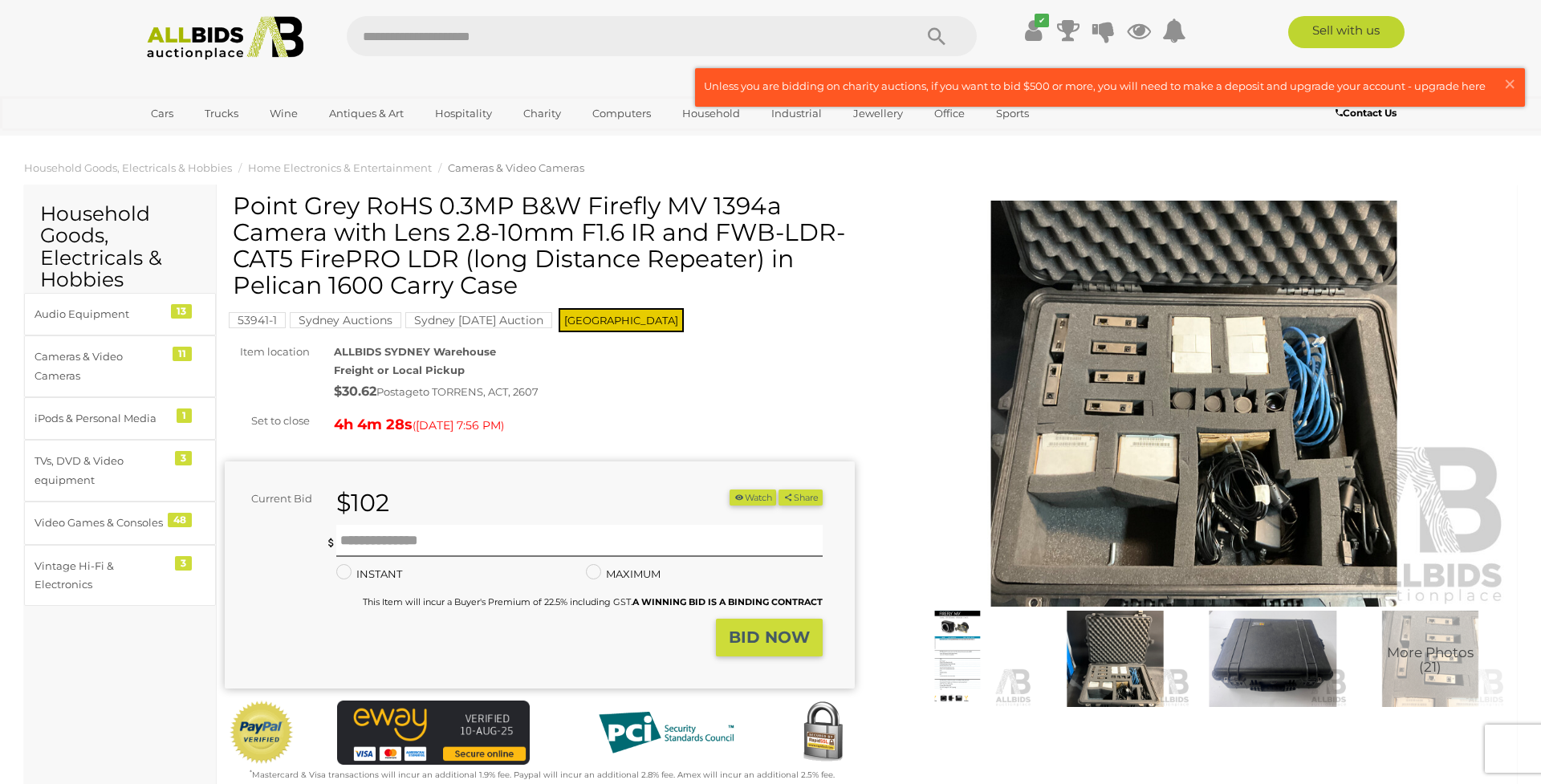
click at [1156, 472] on img at bounding box center [1194, 403] width 630 height 406
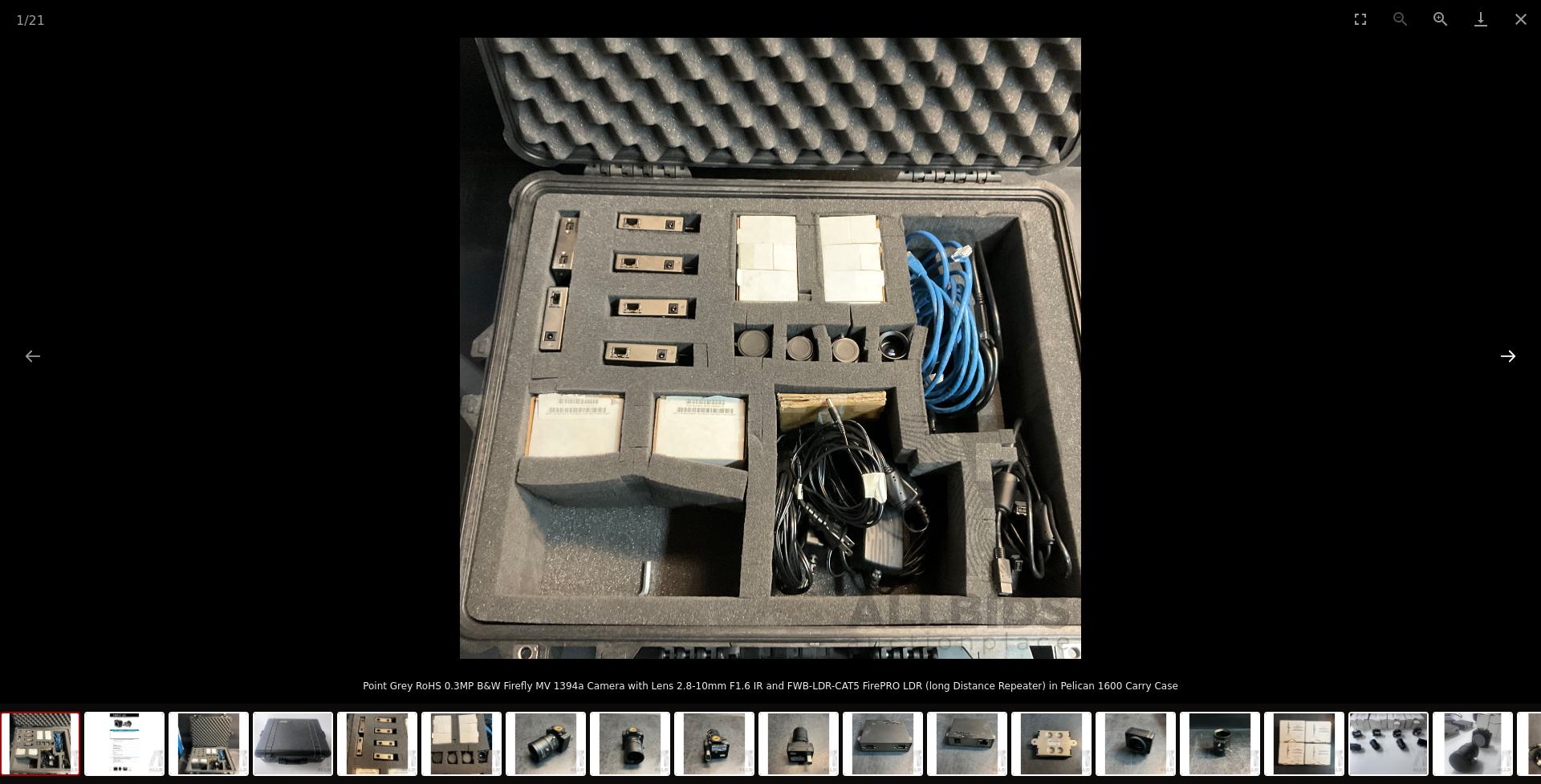
click at [1509, 350] on button "Next slide" at bounding box center [1508, 356] width 34 height 32
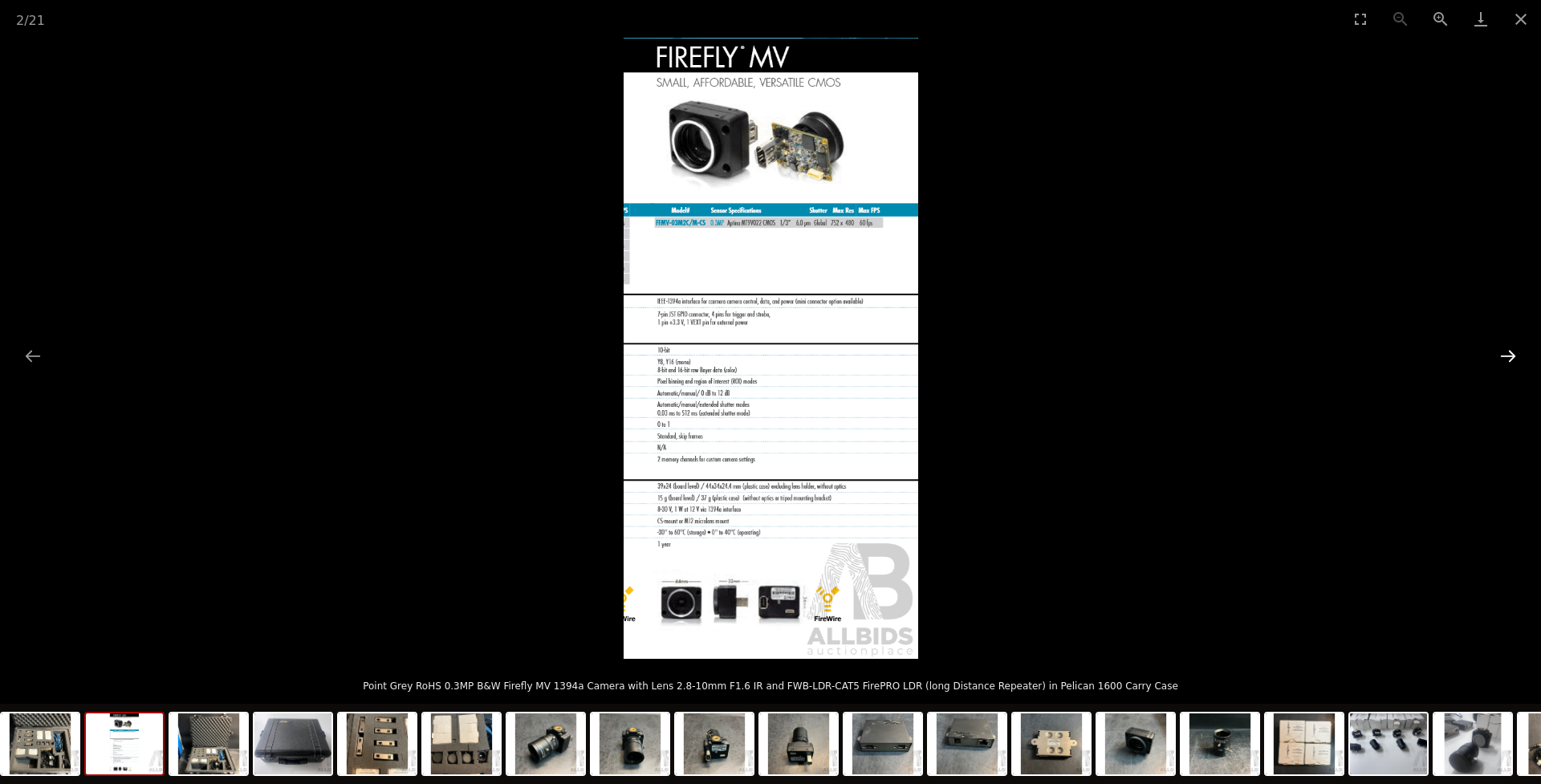
click at [1508, 351] on button "Next slide" at bounding box center [1508, 356] width 34 height 32
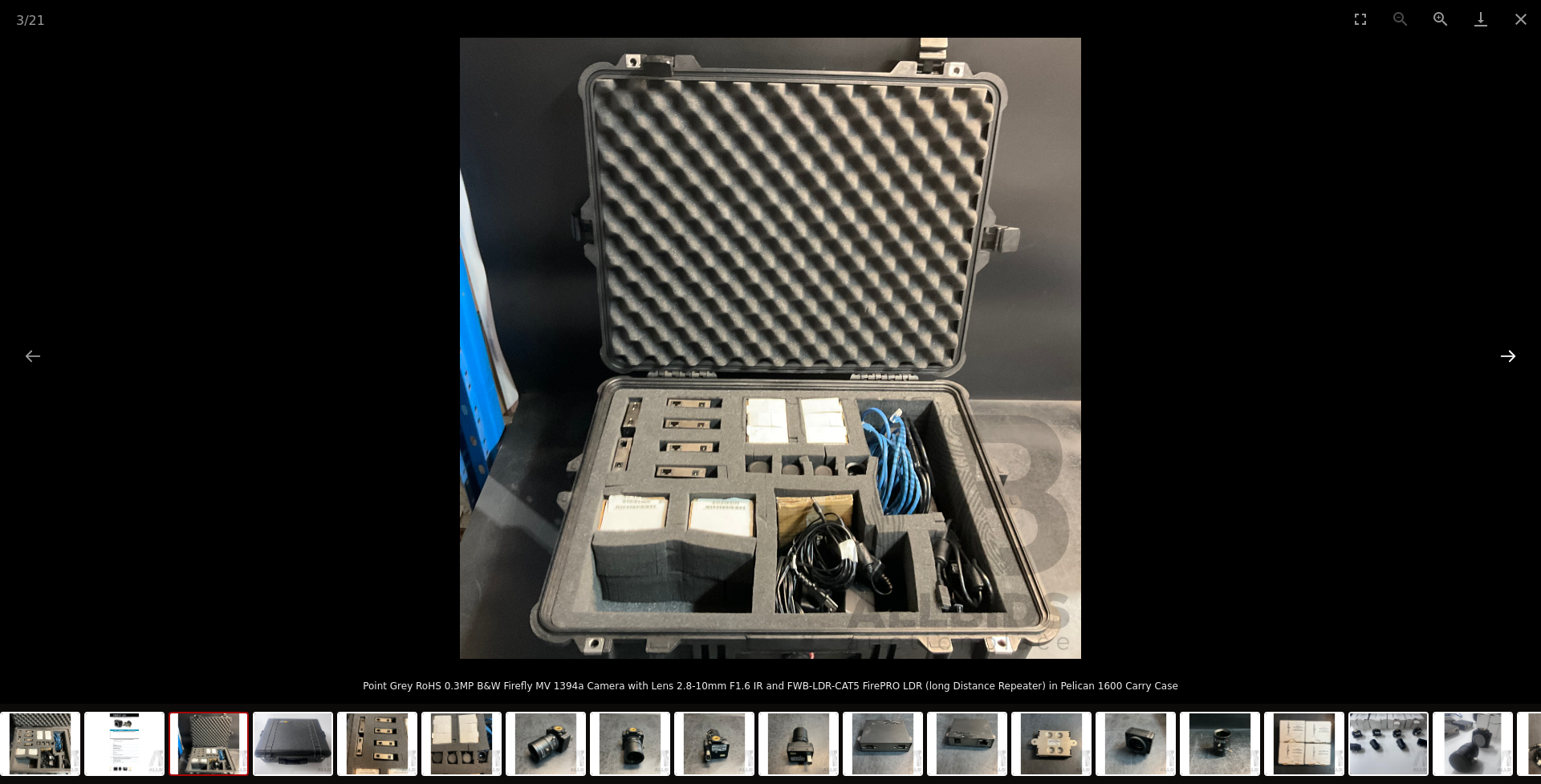
click at [1503, 357] on button "Next slide" at bounding box center [1508, 356] width 34 height 32
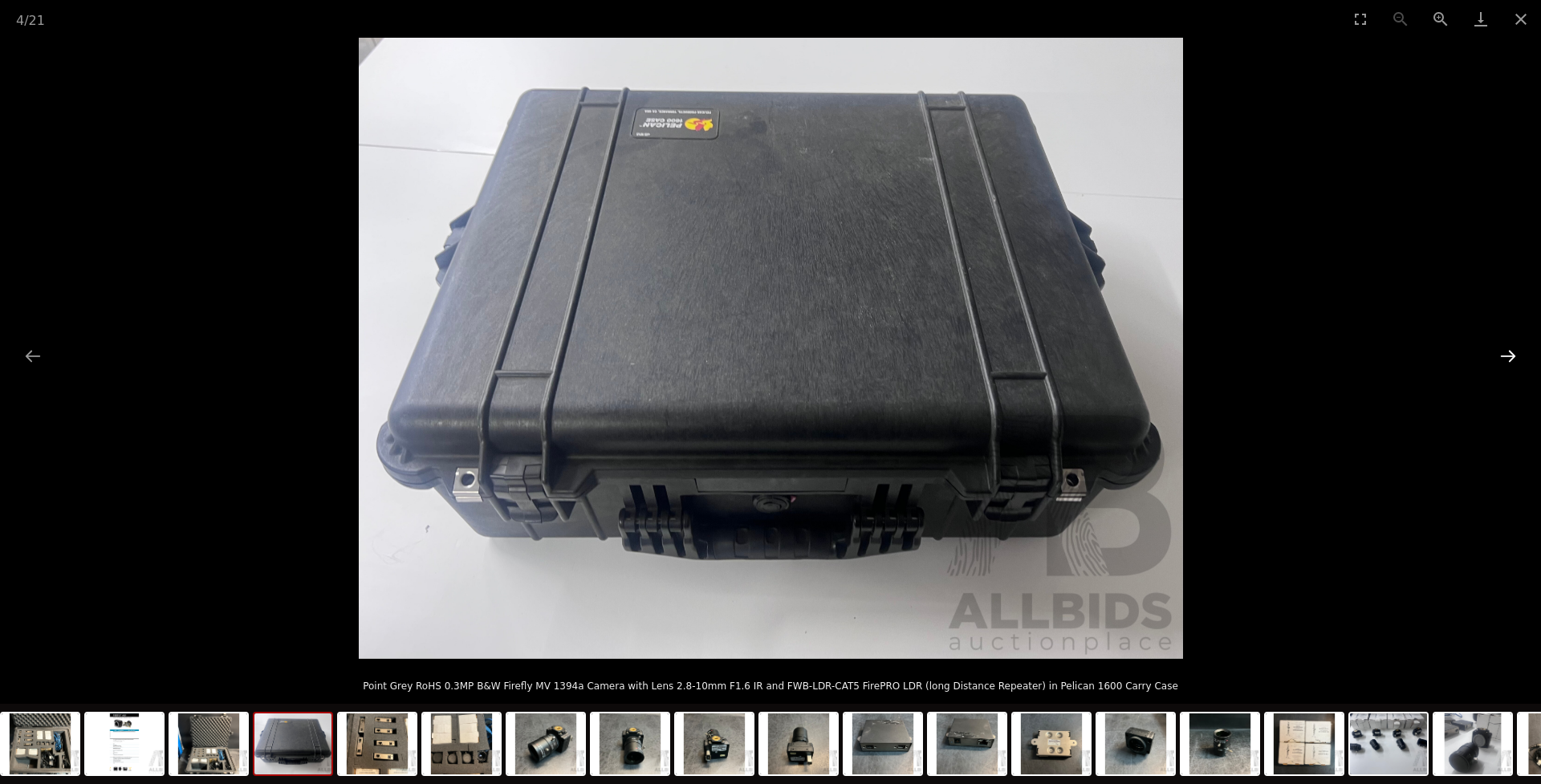
click at [1503, 356] on button "Next slide" at bounding box center [1508, 356] width 34 height 32
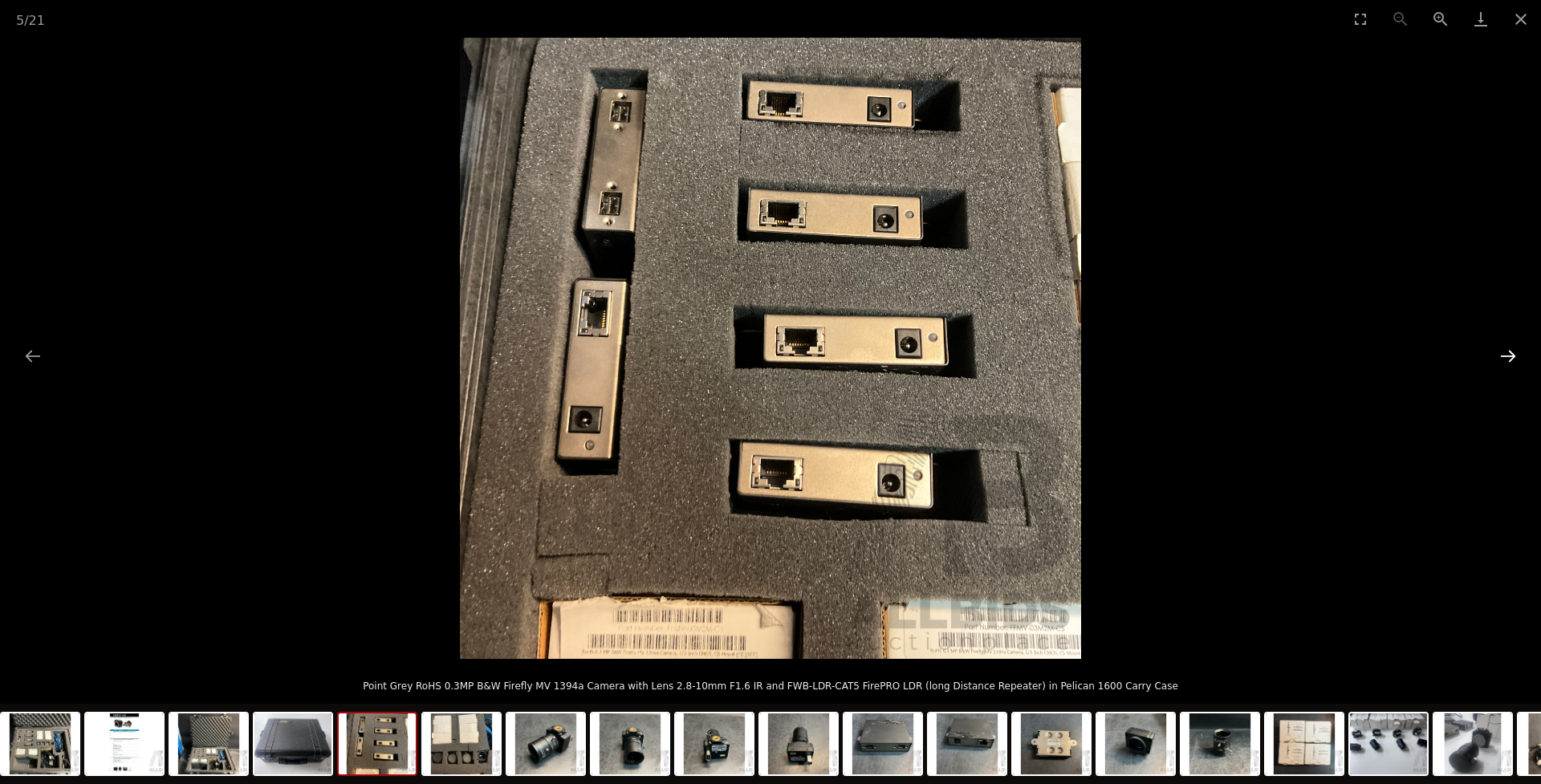
click at [1503, 356] on button "Next slide" at bounding box center [1508, 356] width 34 height 32
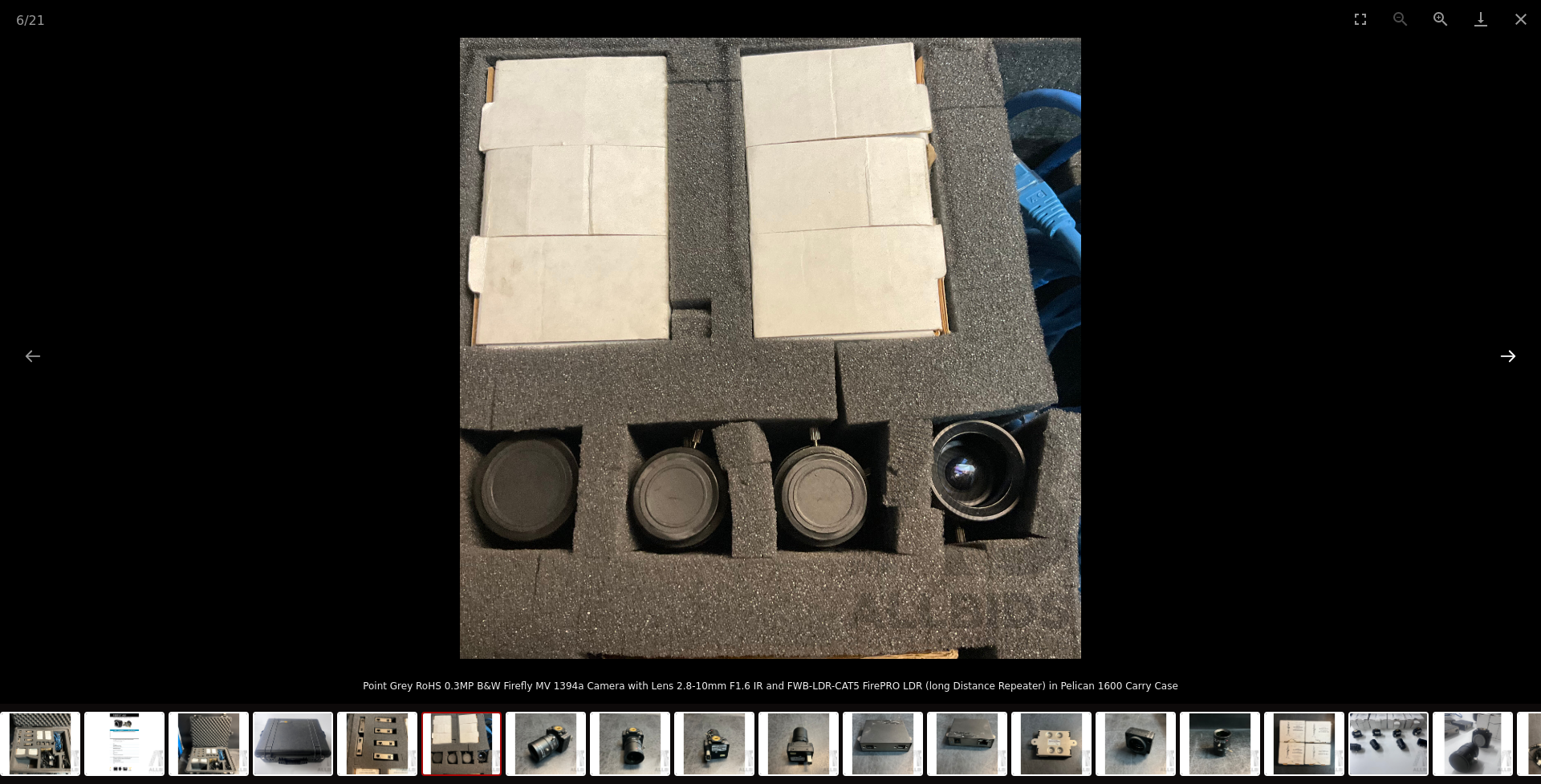
click at [1503, 356] on button "Next slide" at bounding box center [1508, 356] width 34 height 32
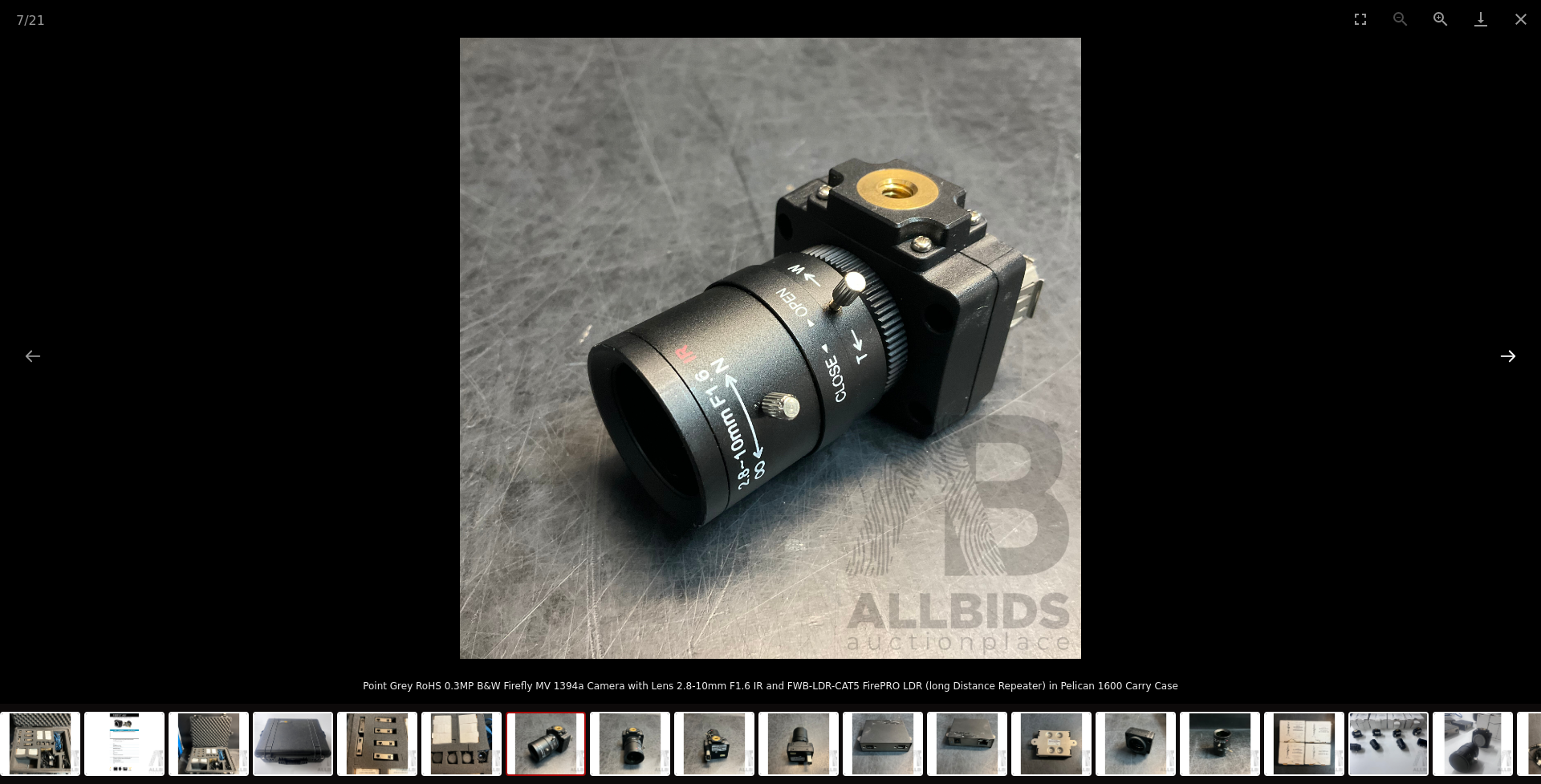
click at [1503, 356] on button "Next slide" at bounding box center [1508, 356] width 34 height 32
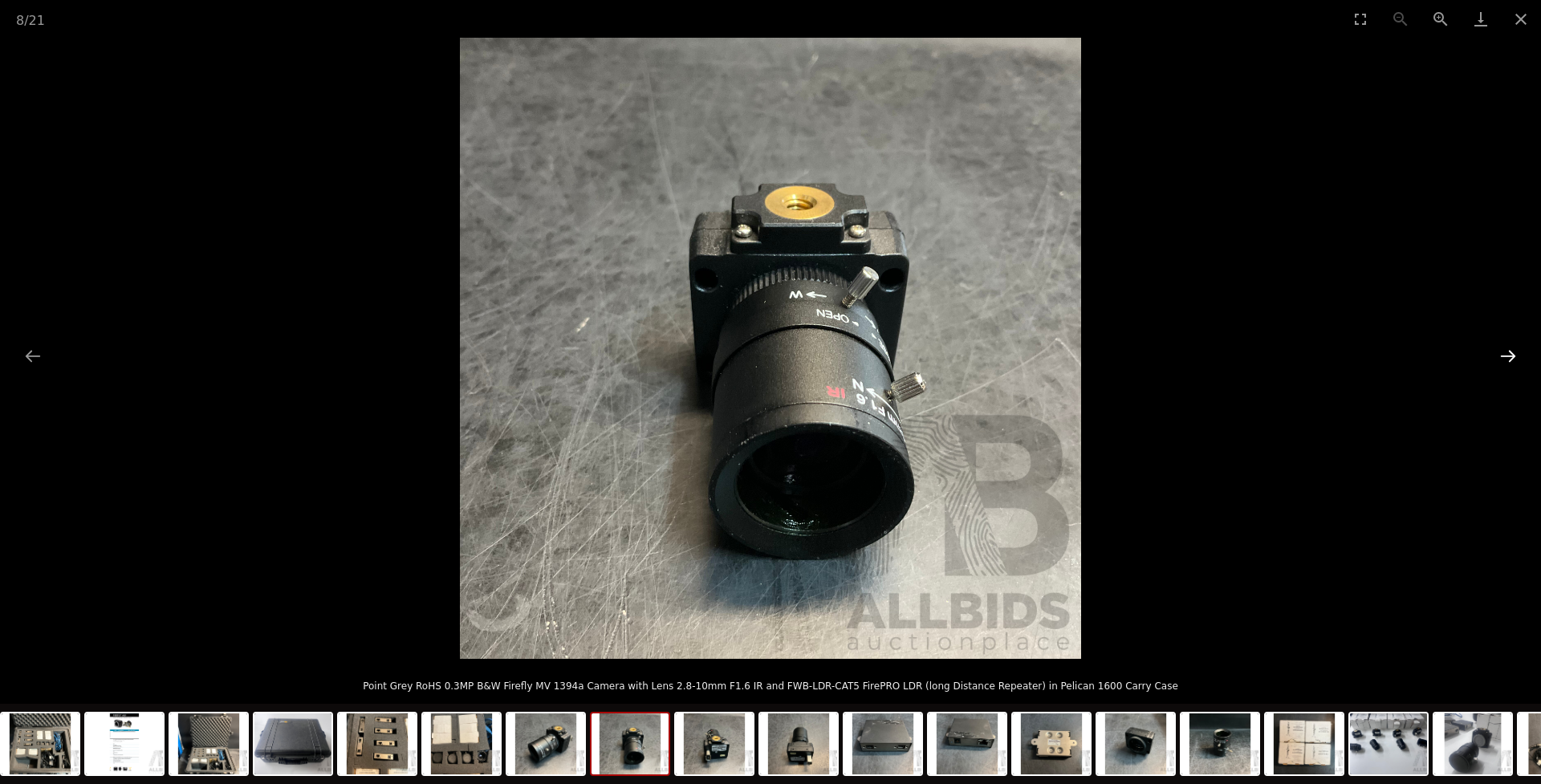
click at [1503, 356] on button "Next slide" at bounding box center [1508, 356] width 34 height 32
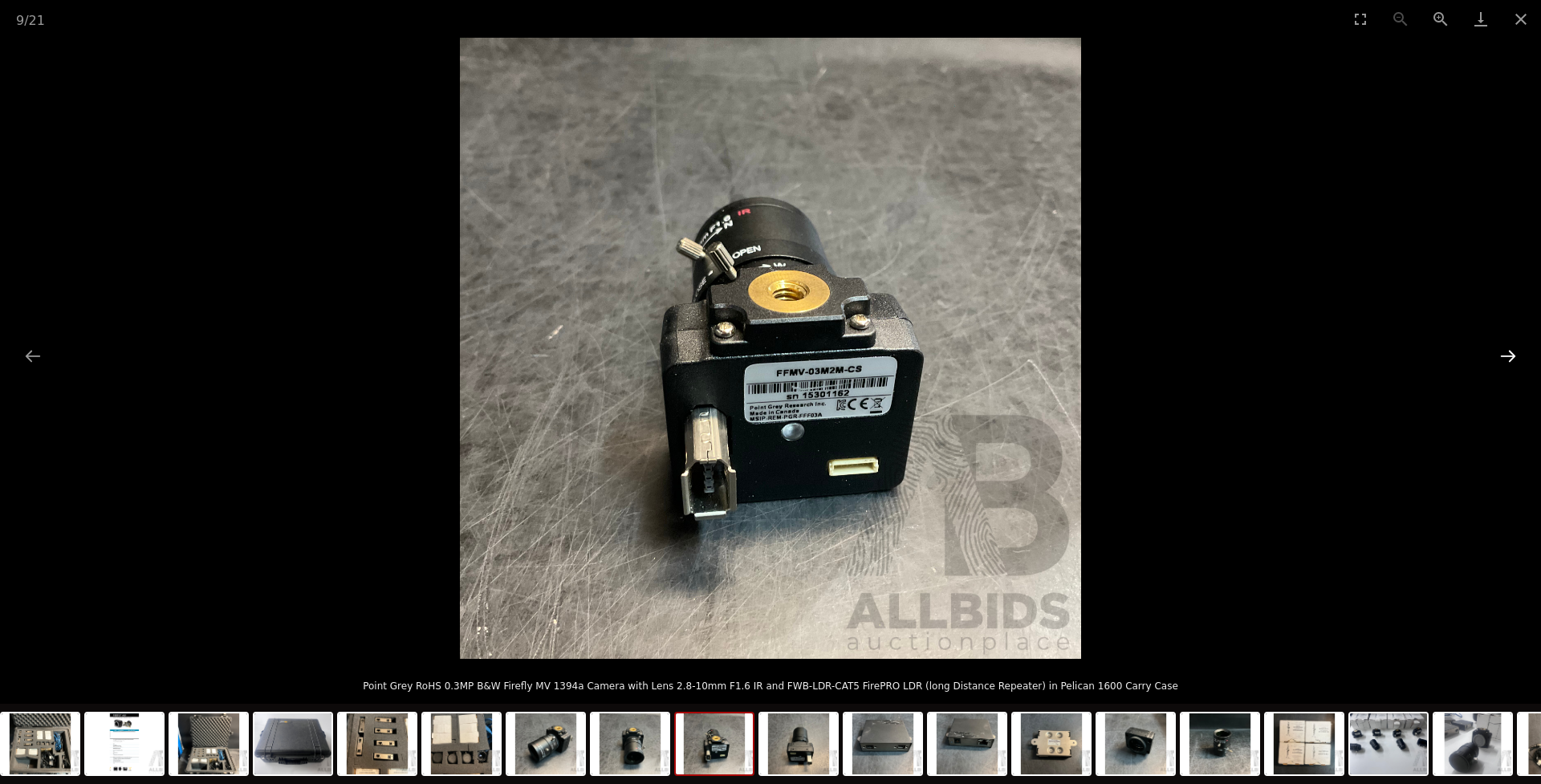
click at [1503, 356] on button "Next slide" at bounding box center [1508, 356] width 34 height 32
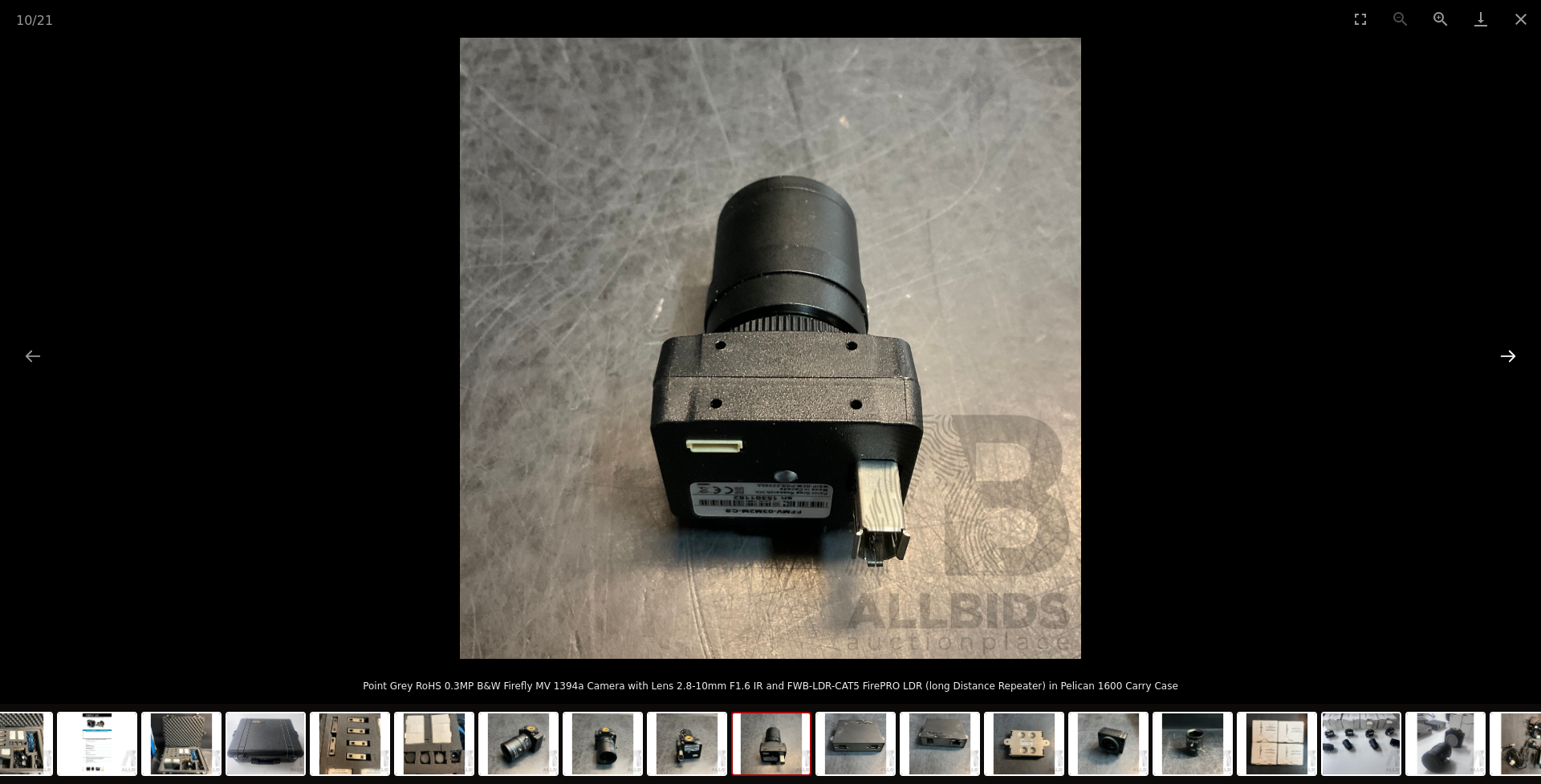
click at [1503, 356] on button "Next slide" at bounding box center [1508, 356] width 34 height 32
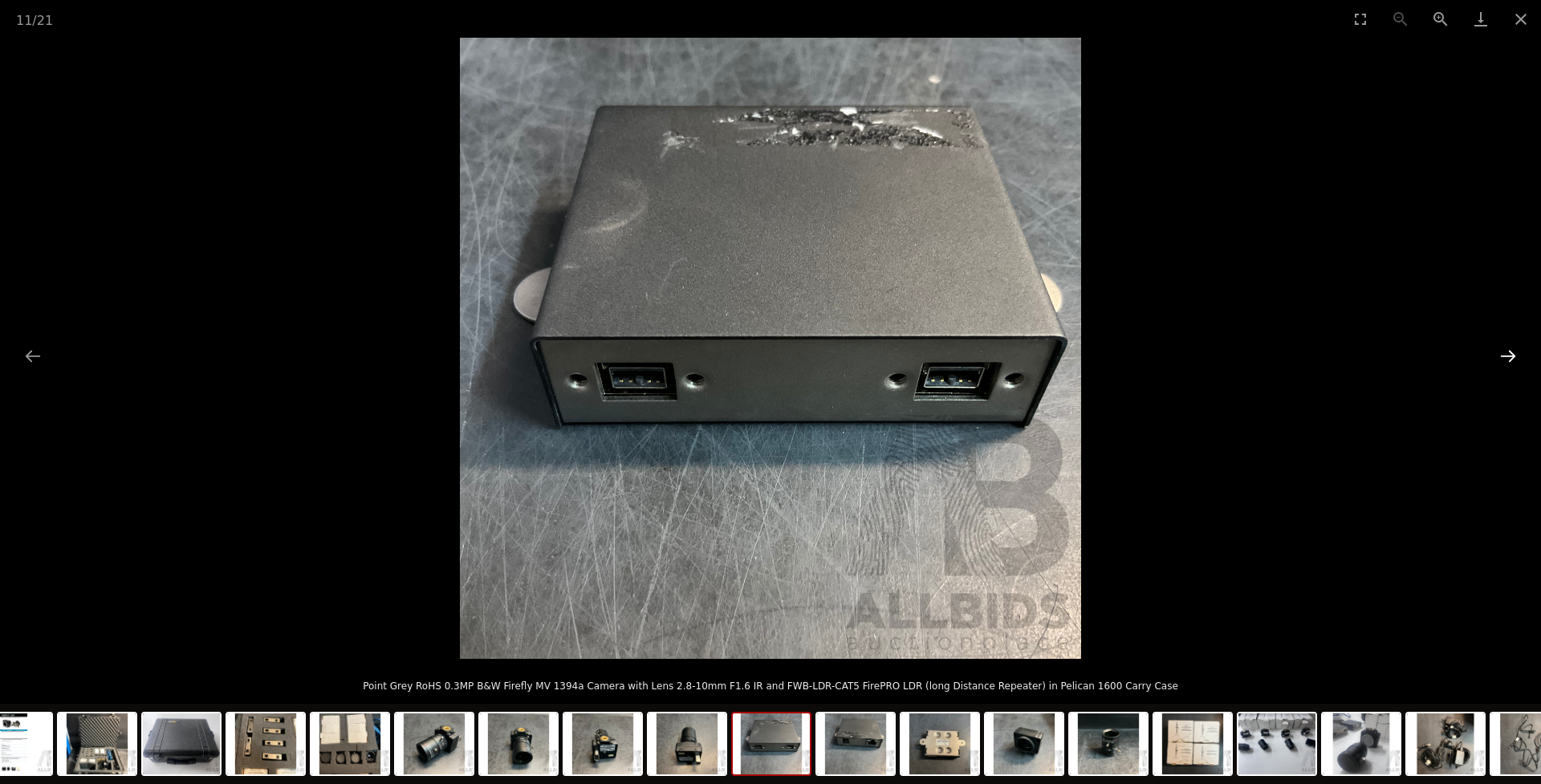
click at [1503, 356] on button "Next slide" at bounding box center [1508, 356] width 34 height 32
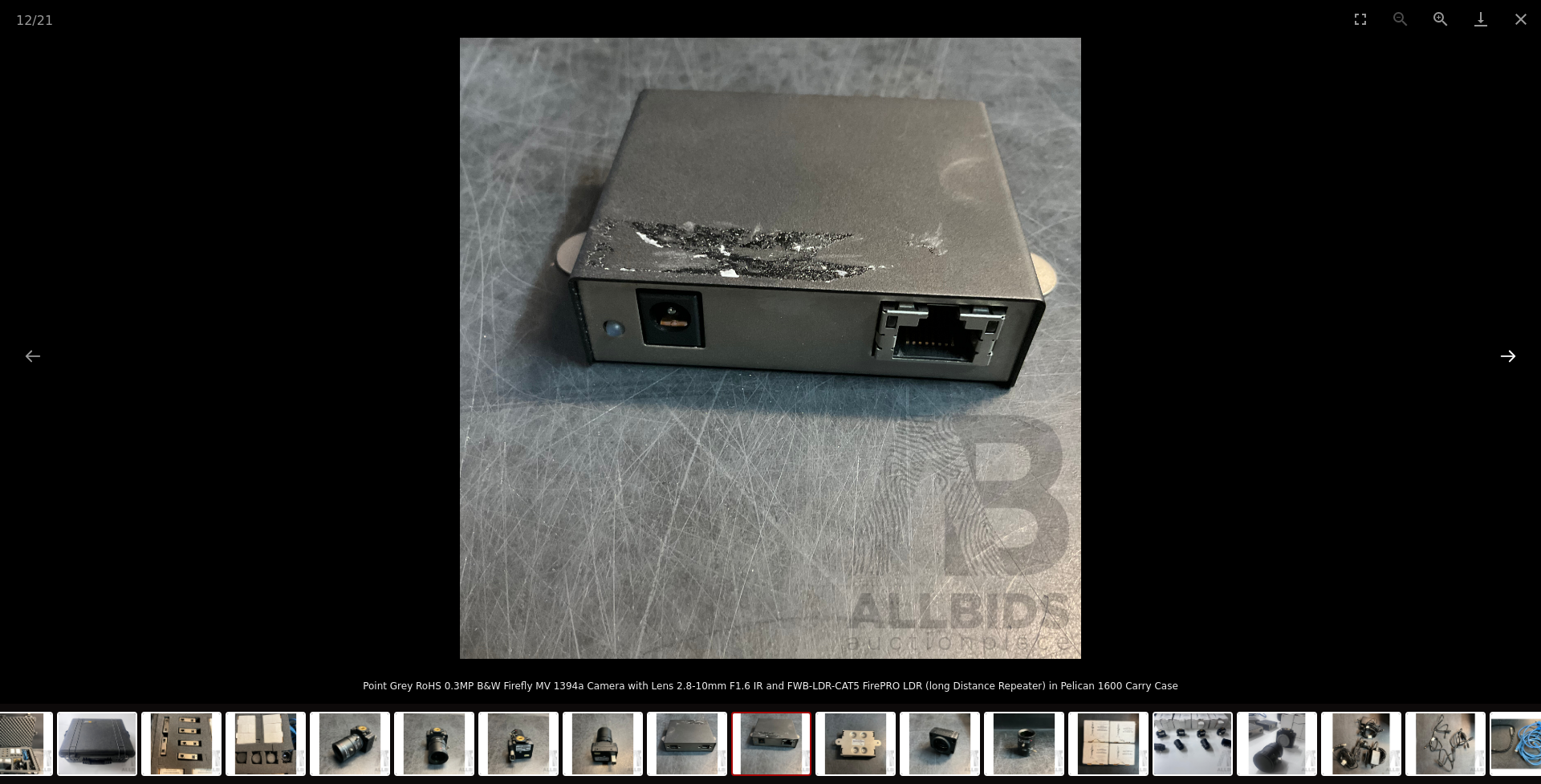
click at [1503, 356] on button "Next slide" at bounding box center [1508, 356] width 34 height 32
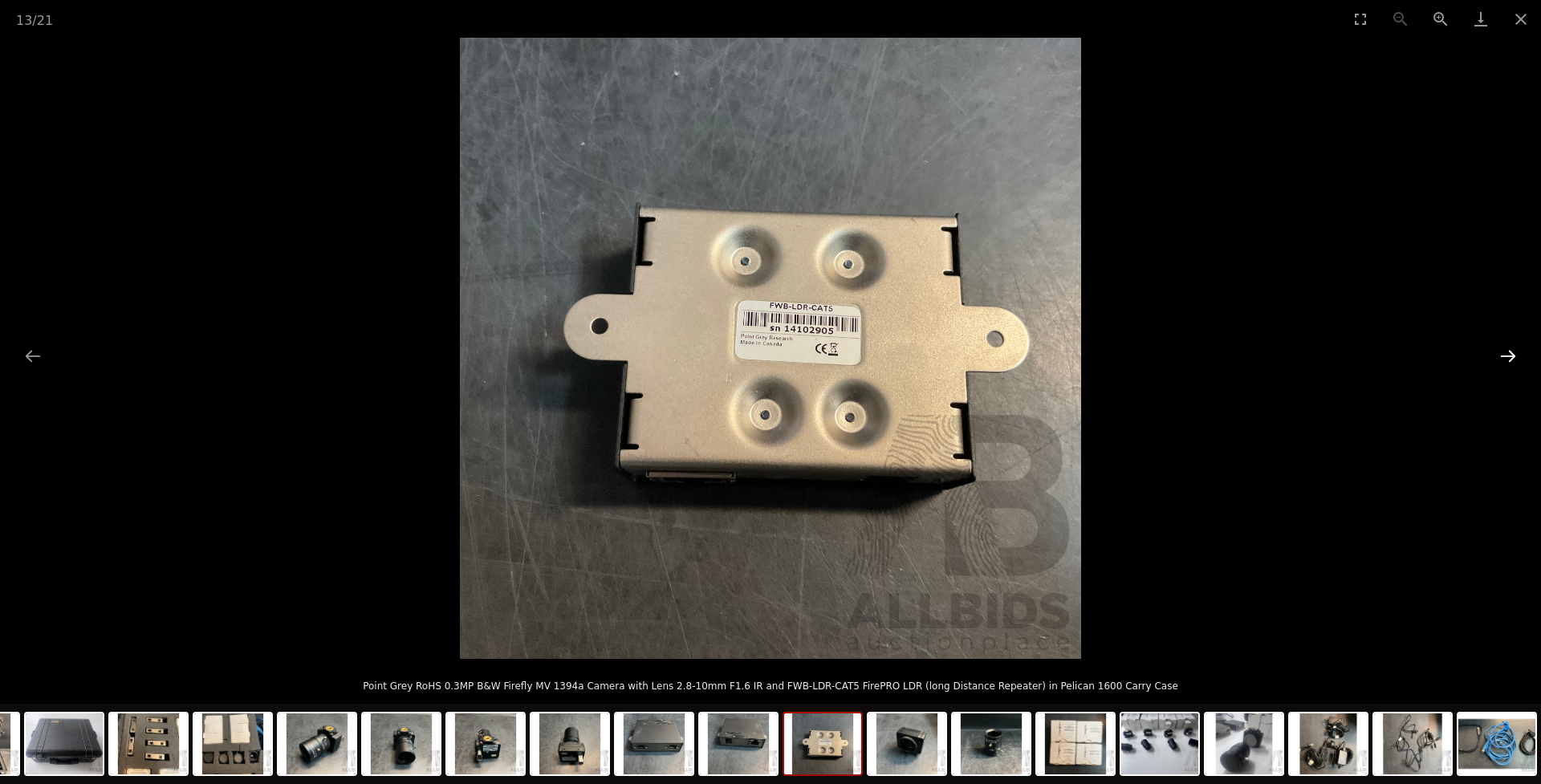
click at [1503, 356] on button "Next slide" at bounding box center [1508, 356] width 34 height 32
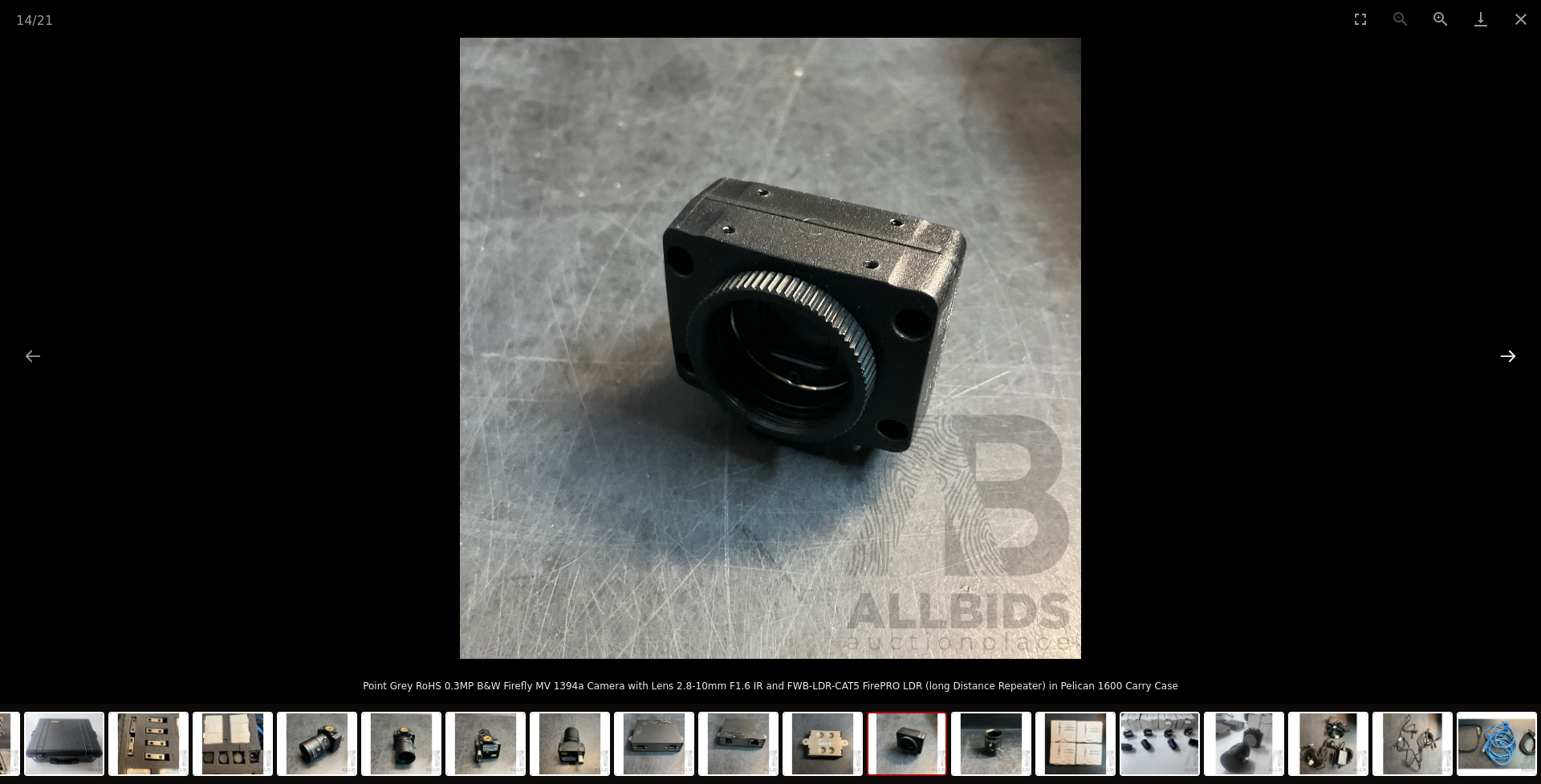
click at [1503, 356] on button "Next slide" at bounding box center [1508, 356] width 34 height 32
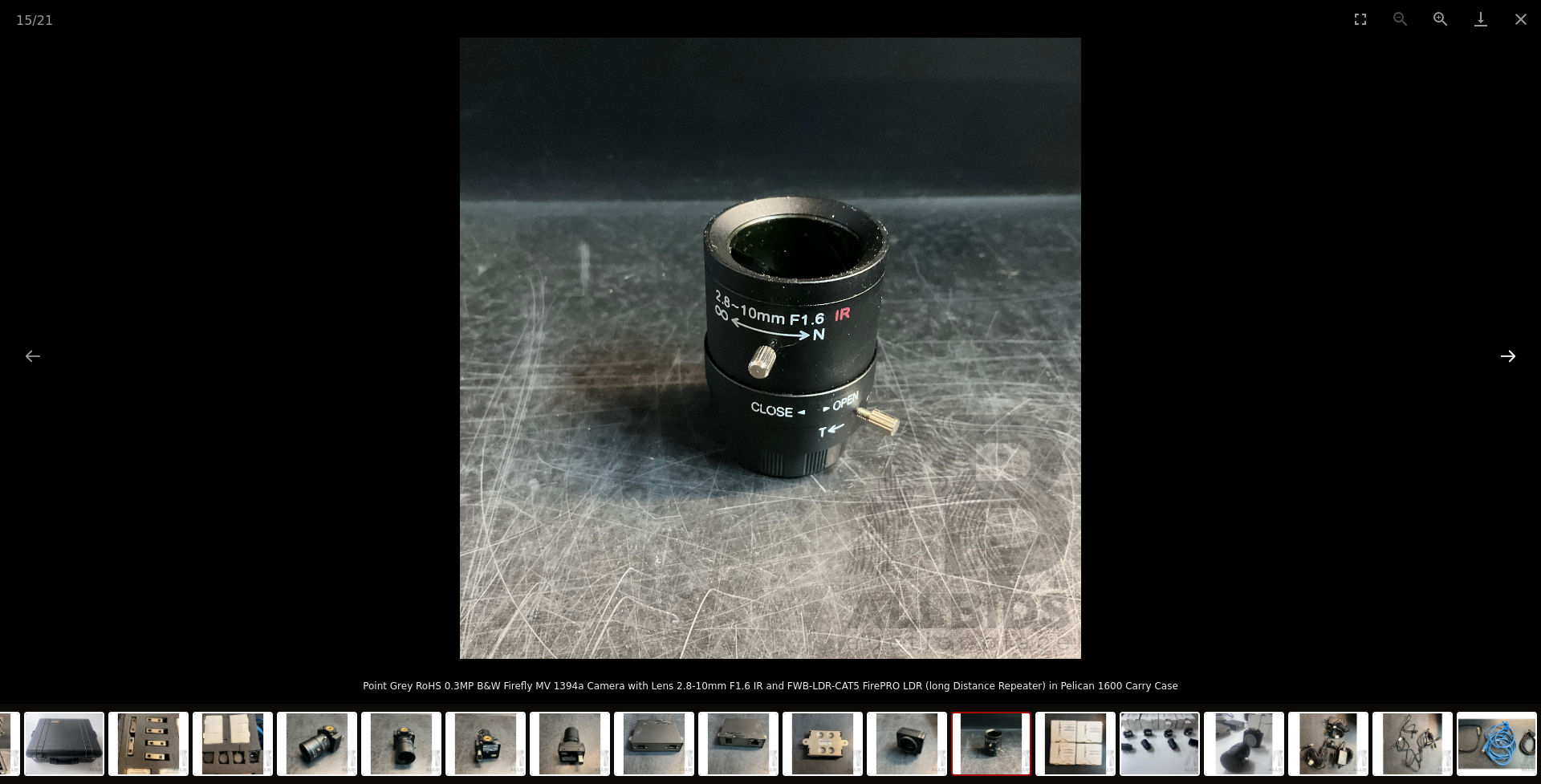
click at [1503, 356] on button "Next slide" at bounding box center [1508, 356] width 34 height 32
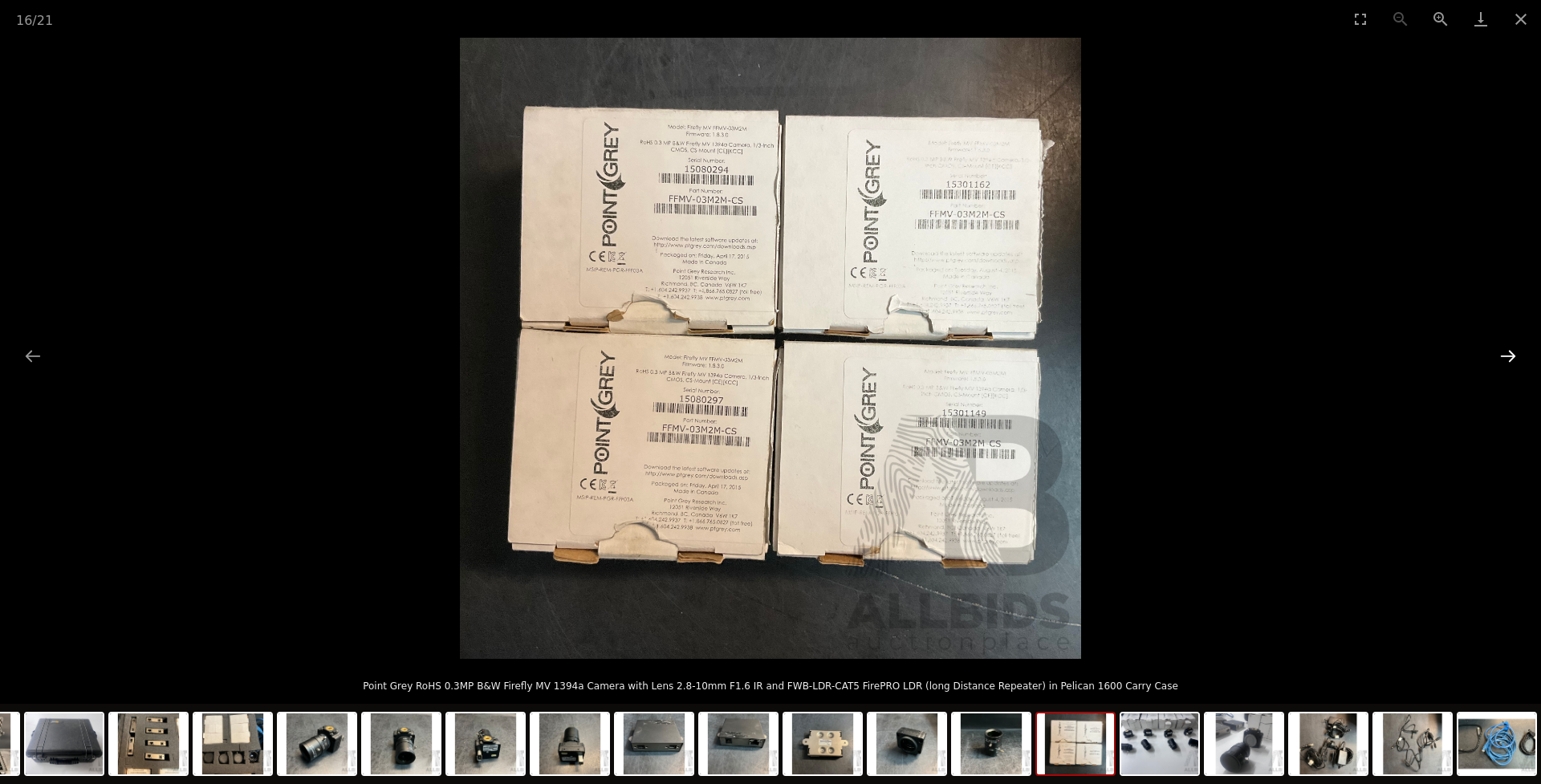
click at [1503, 356] on button "Next slide" at bounding box center [1508, 356] width 34 height 32
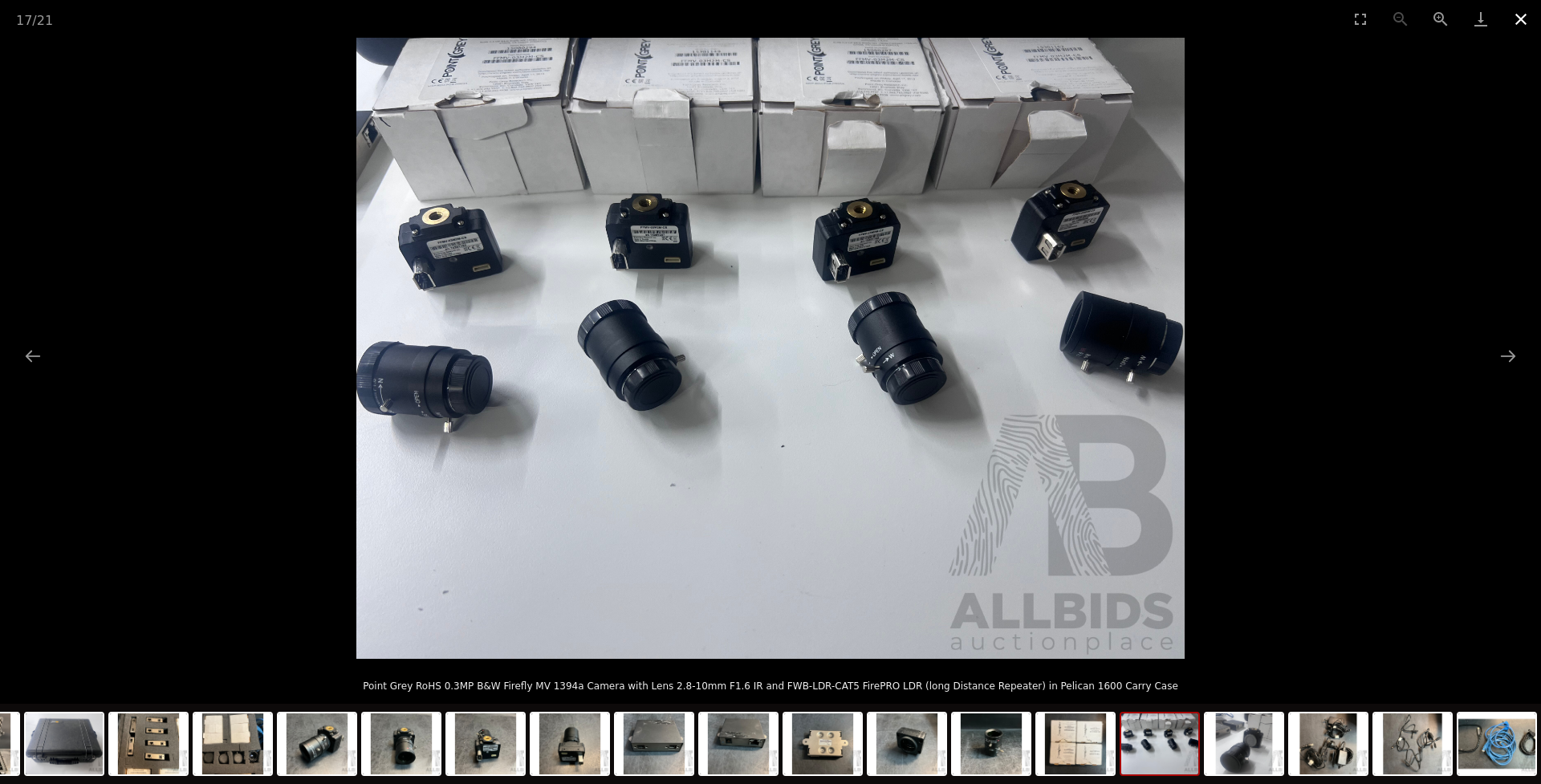
drag, startPoint x: 1518, startPoint y: 20, endPoint x: 1509, endPoint y: 26, distance: 10.8
click at [1518, 20] on button "Close gallery" at bounding box center [1520, 19] width 40 height 37
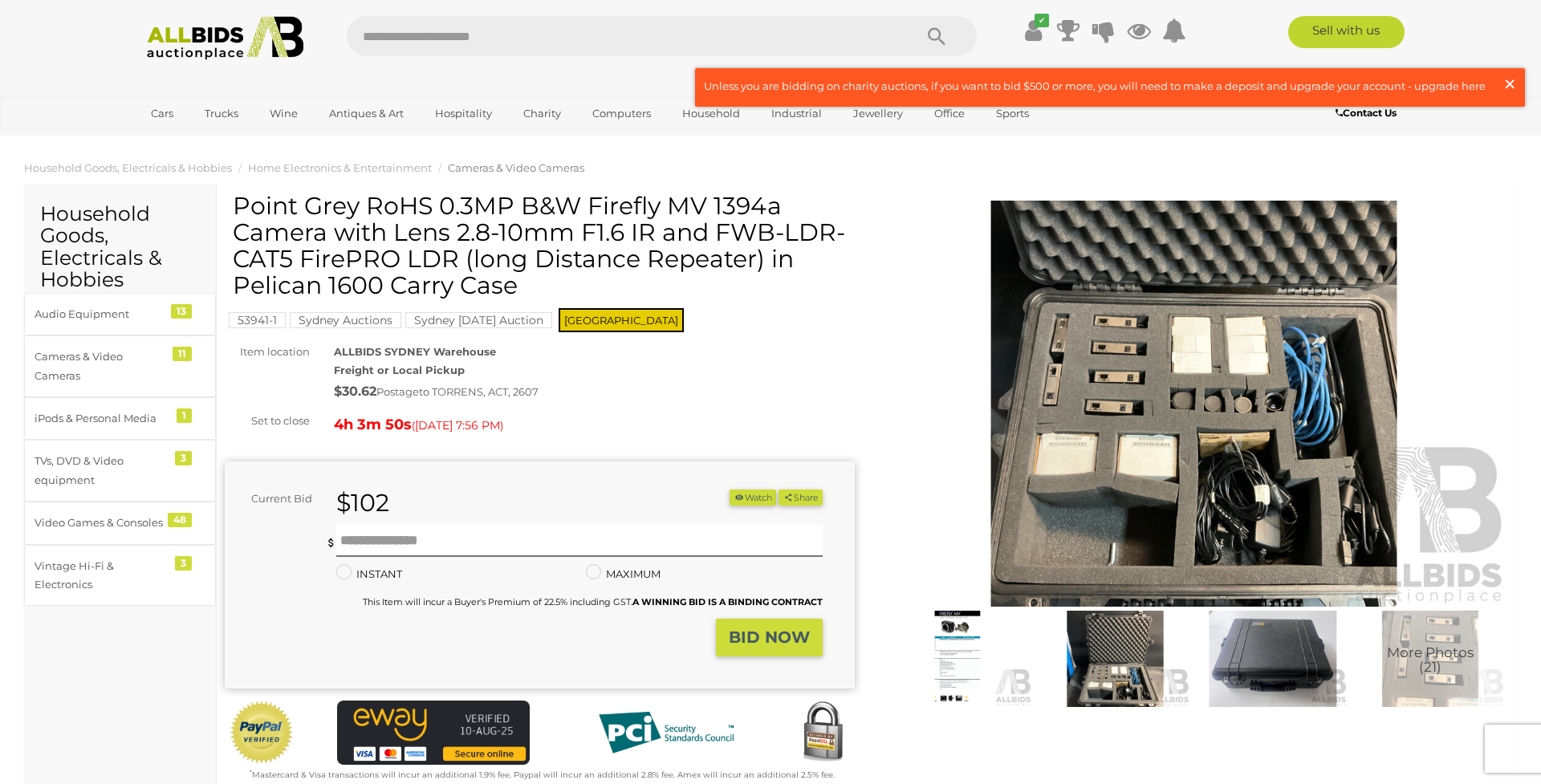
click at [1509, 83] on span "×" at bounding box center [1509, 84] width 15 height 32
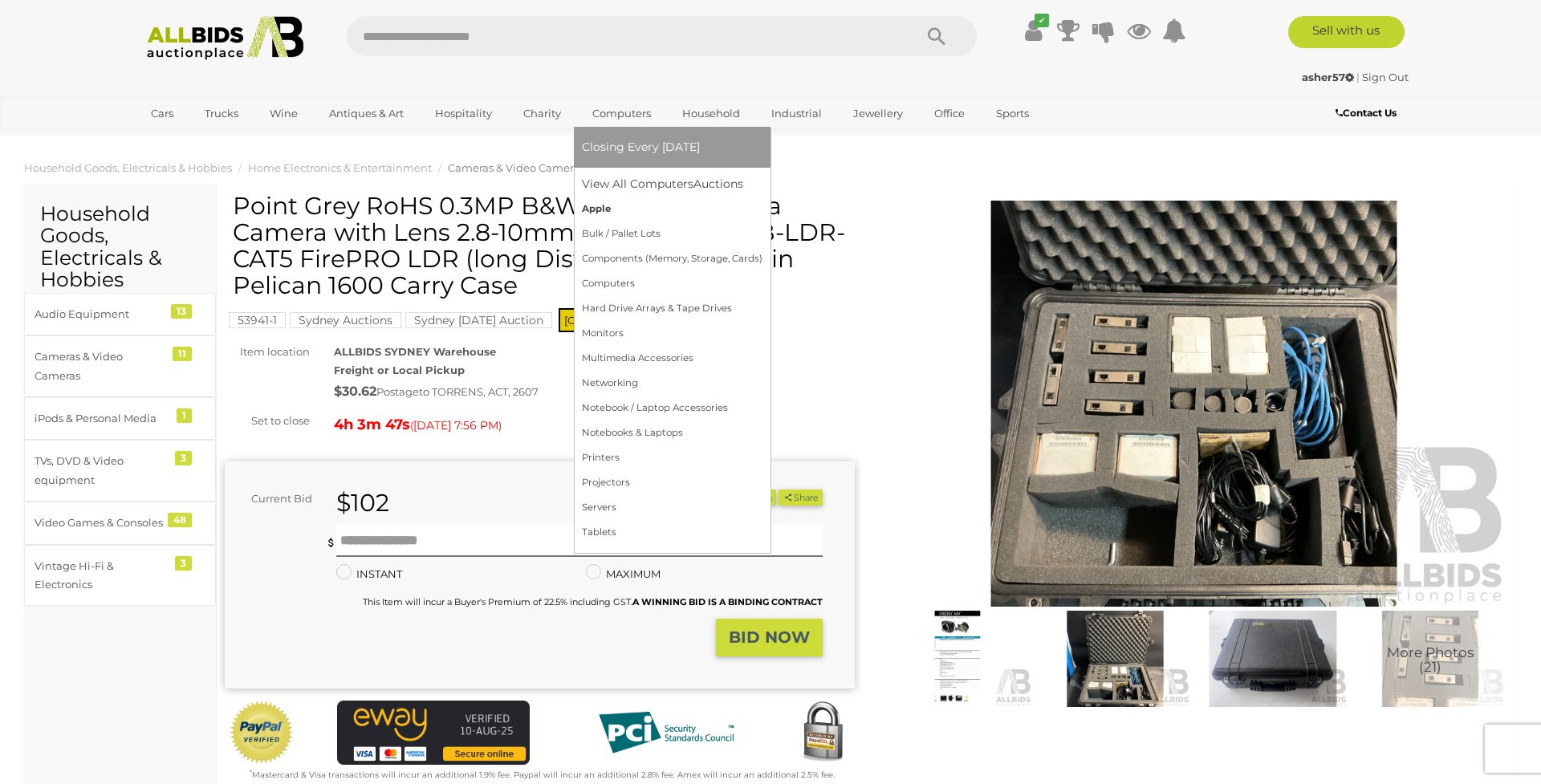
click at [590, 208] on link "Apple" at bounding box center [672, 208] width 181 height 25
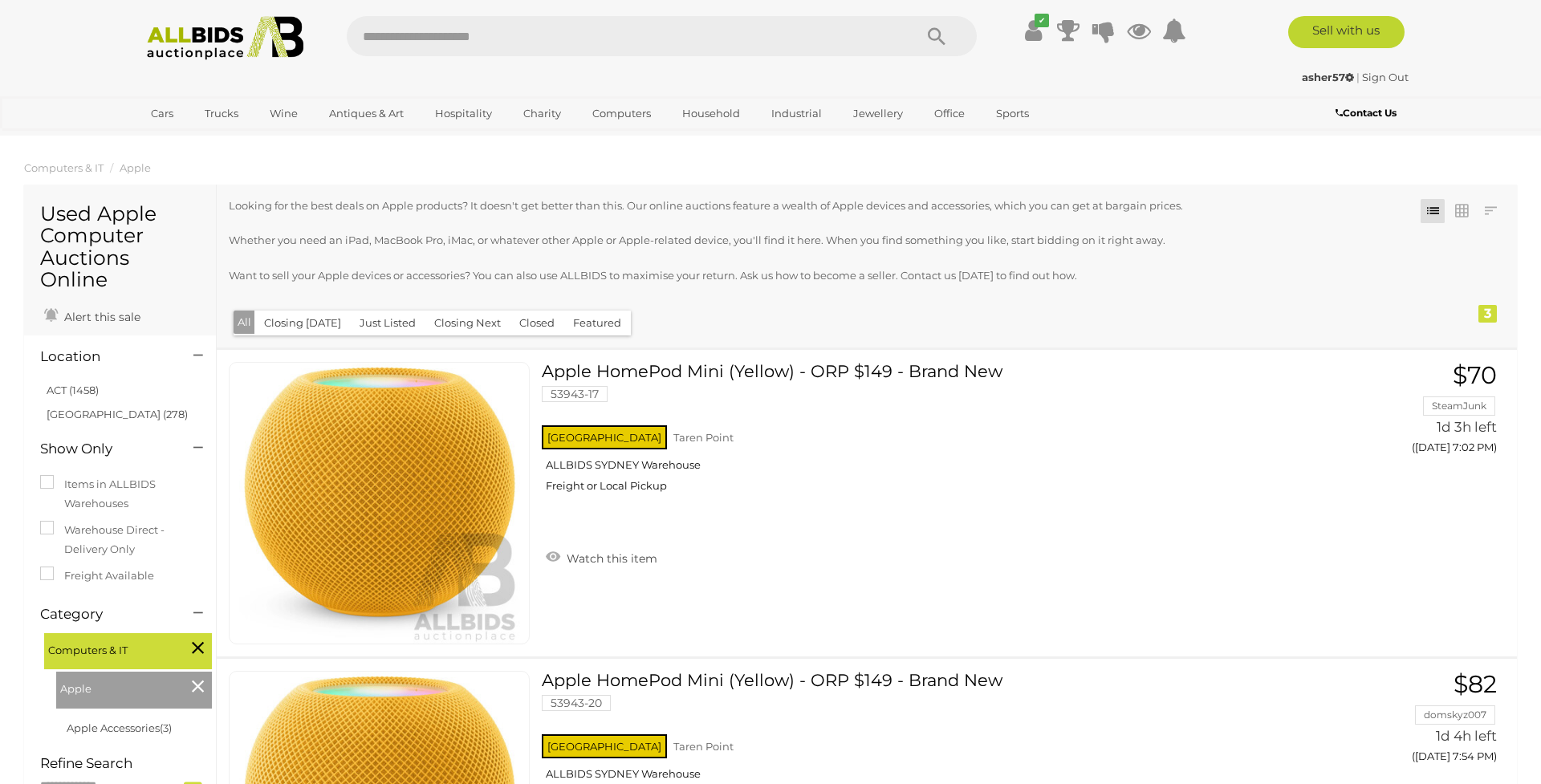
click at [1458, 47] on div "✔ Track & Trace" at bounding box center [770, 32] width 1541 height 64
